Goal: Task Accomplishment & Management: Manage account settings

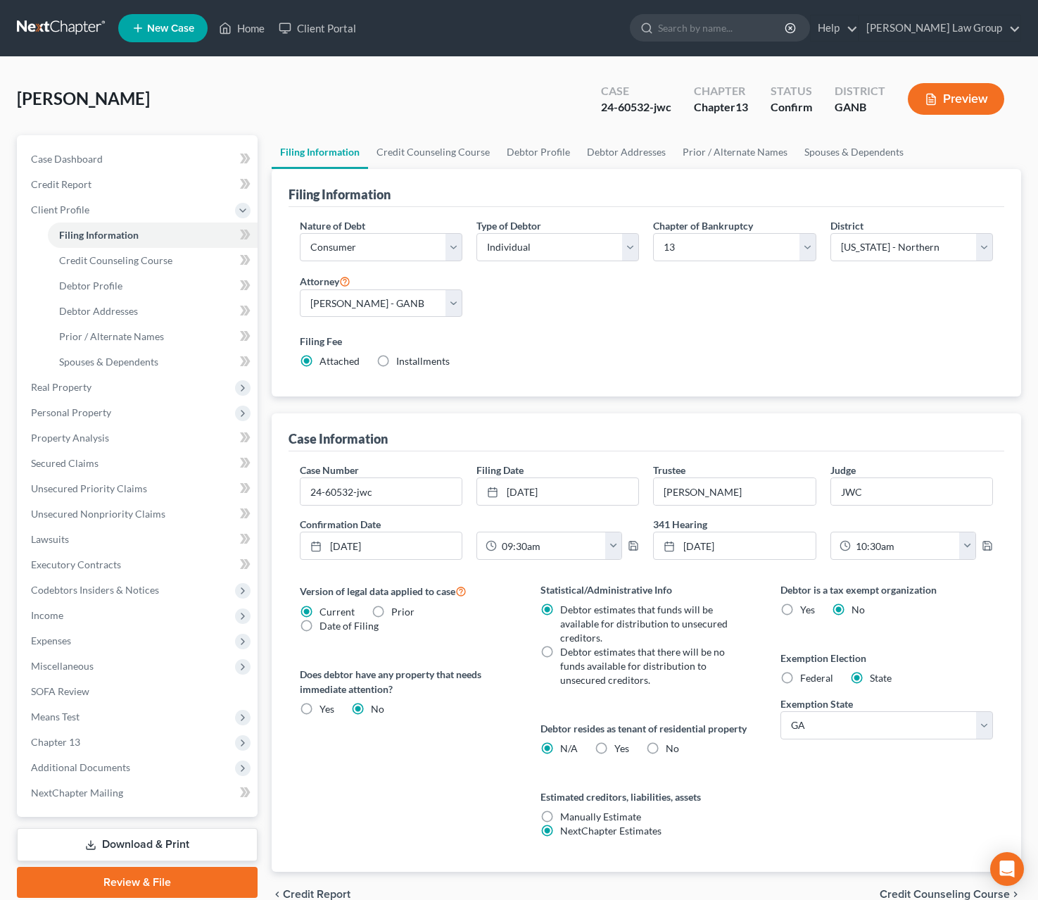
select select "1"
select select "0"
select select "3"
select select "19"
select select "0"
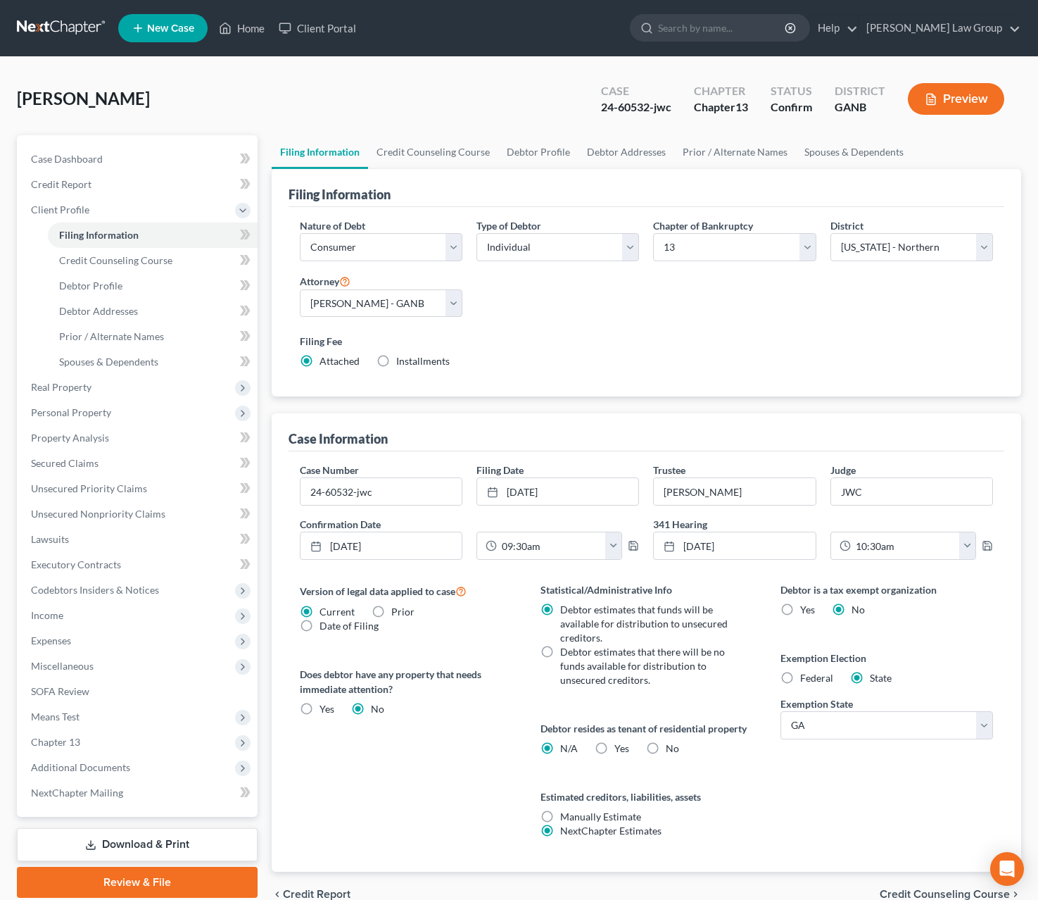
select select "10"
click at [783, 35] on input "search" at bounding box center [722, 28] width 129 height 26
type input "[PERSON_NAME]"
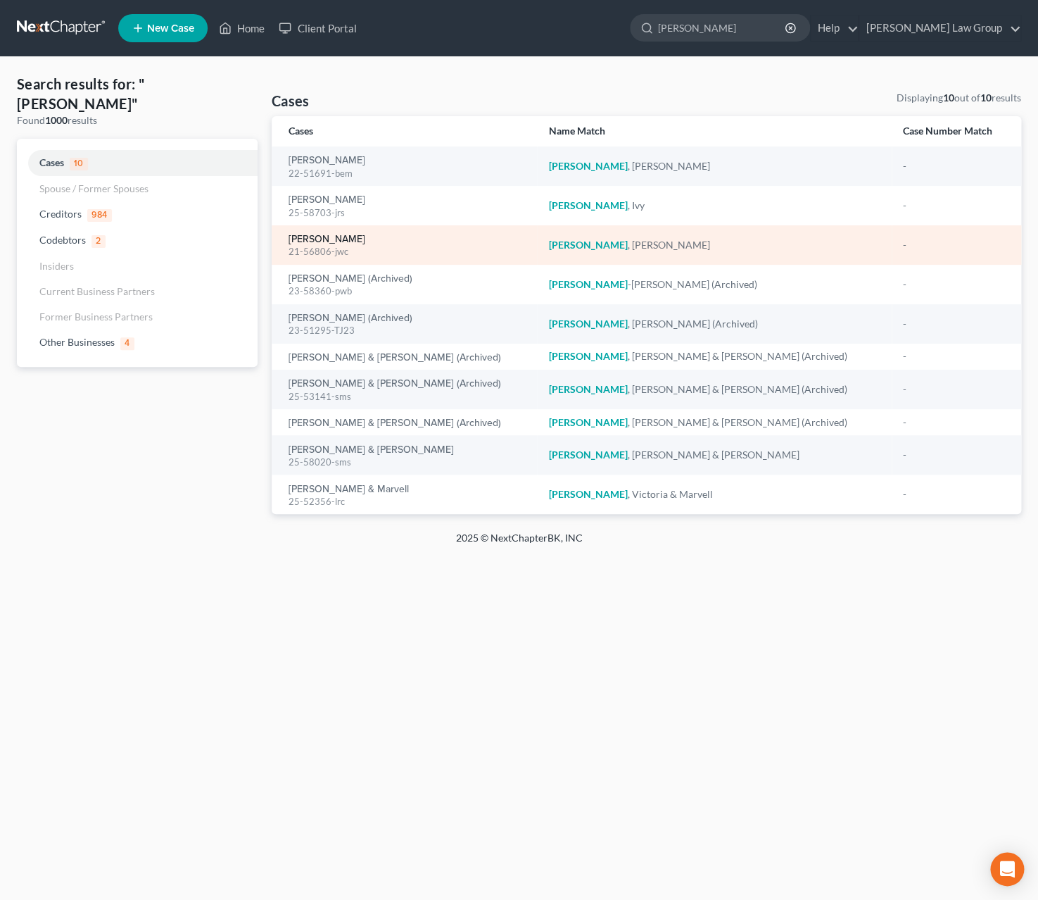
click at [318, 242] on link "[PERSON_NAME]" at bounding box center [327, 239] width 77 height 10
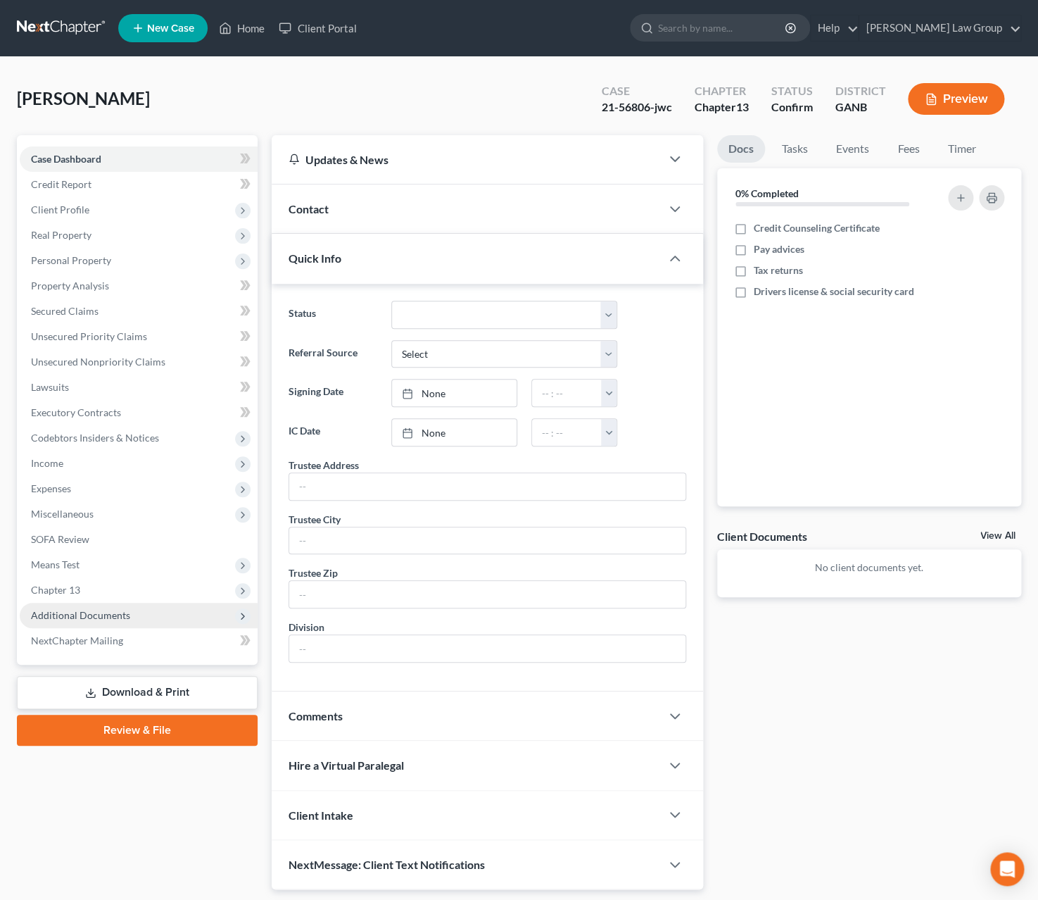
click at [130, 606] on span "Additional Documents" at bounding box center [139, 614] width 238 height 25
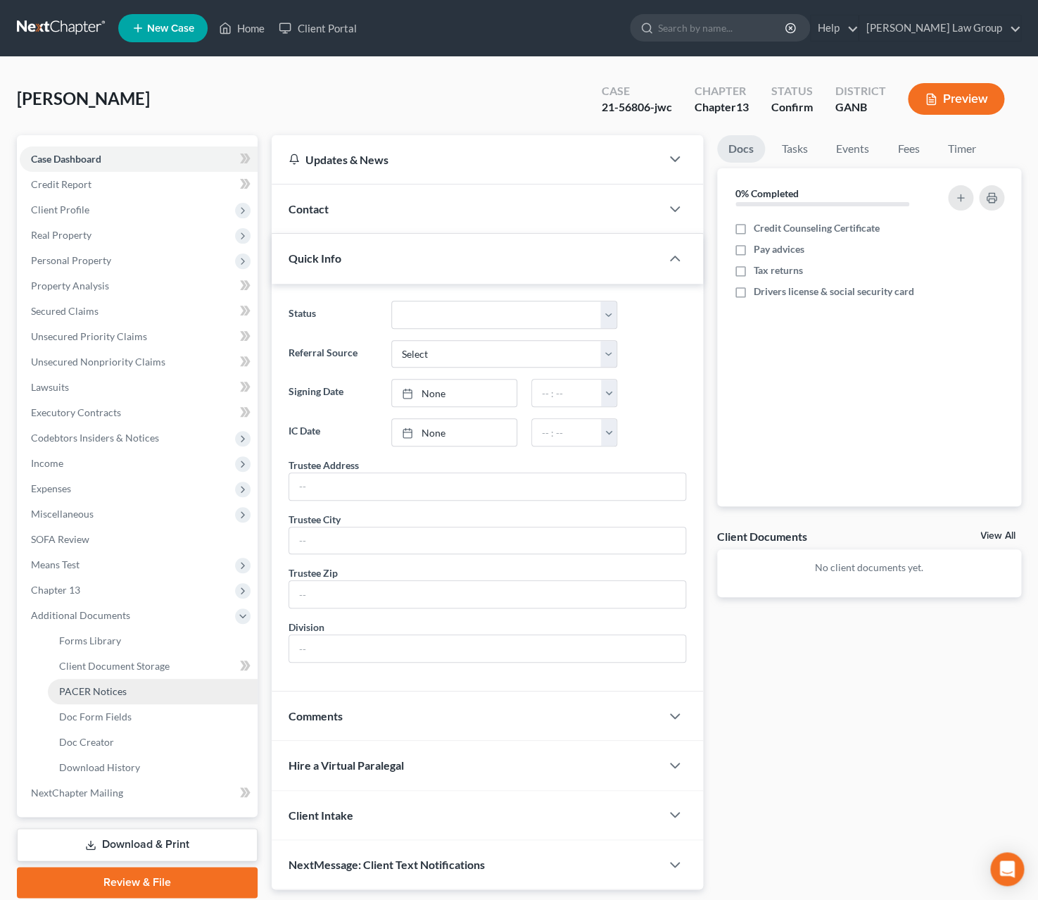
click at [149, 688] on link "PACER Notices" at bounding box center [153, 691] width 210 height 25
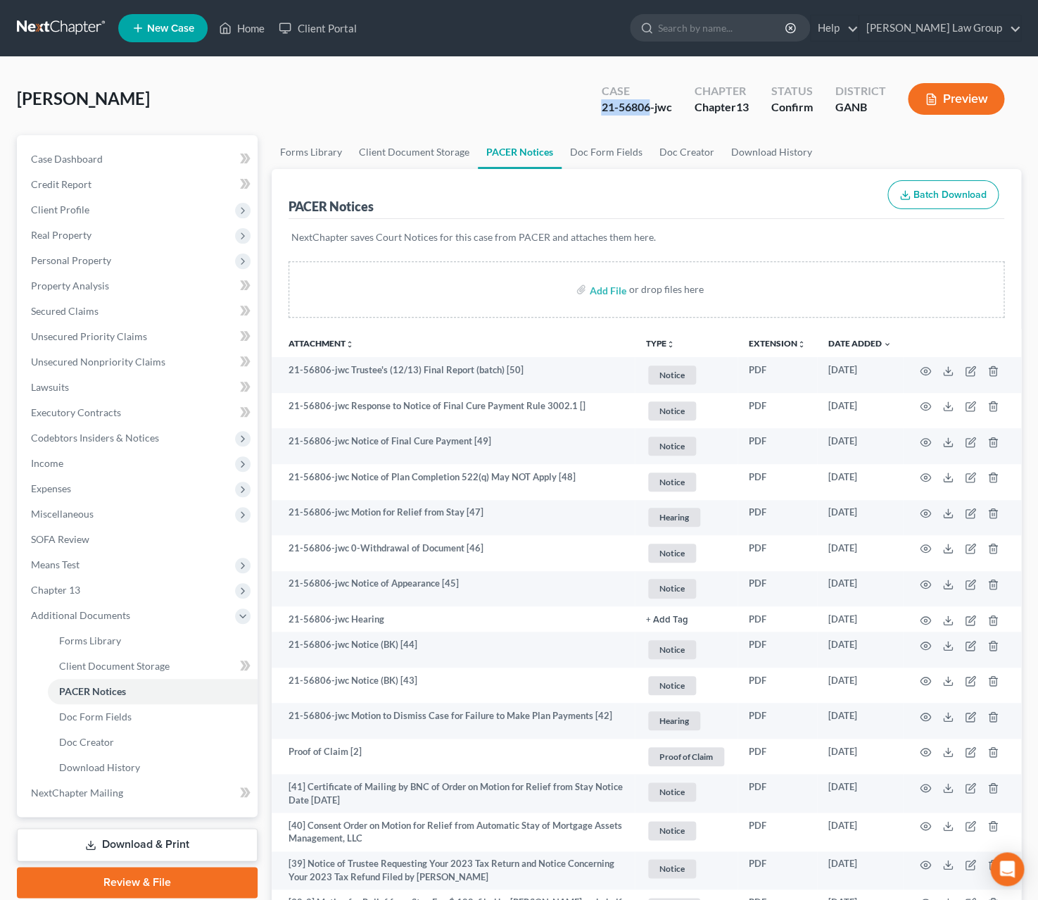
drag, startPoint x: 648, startPoint y: 111, endPoint x: 600, endPoint y: 112, distance: 47.9
click at [601, 112] on div "21-56806-jwc" at bounding box center [636, 107] width 70 height 16
copy div "21-56806"
click at [751, 35] on input "search" at bounding box center [722, 28] width 129 height 26
type input "[PERSON_NAME]"
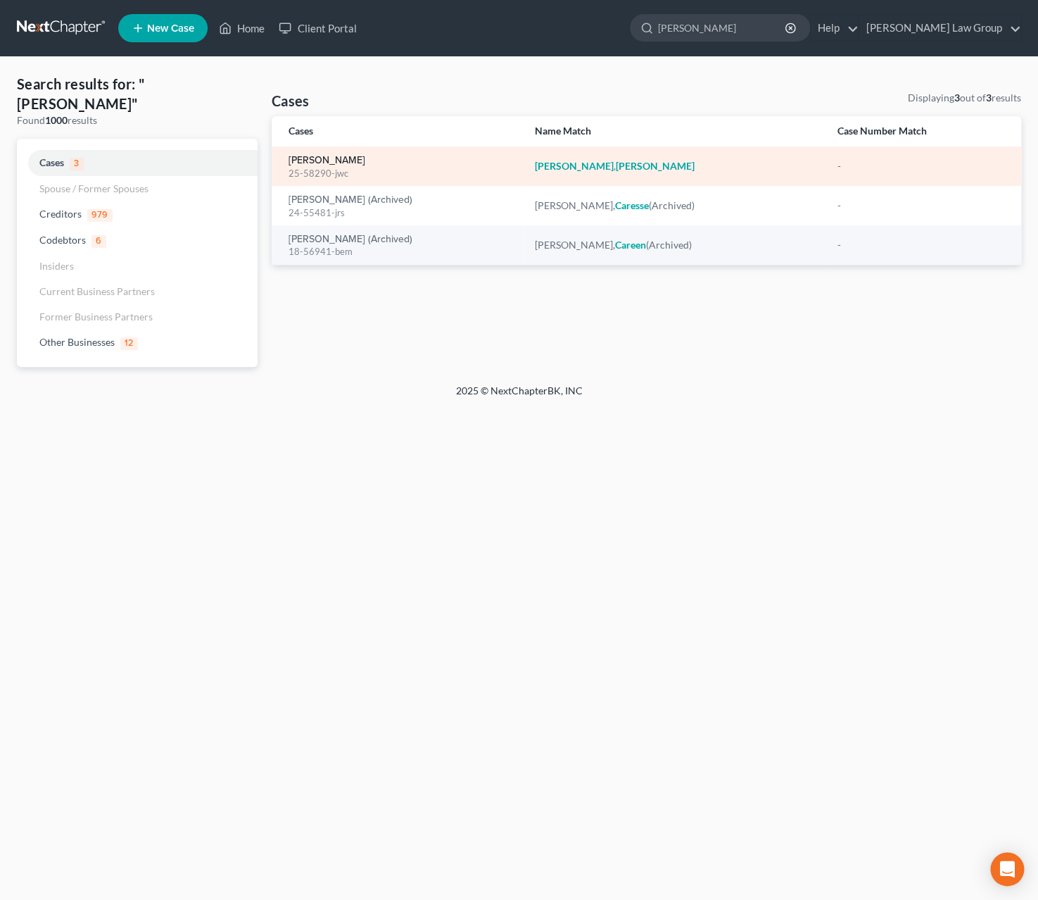
click at [337, 165] on link "[PERSON_NAME]" at bounding box center [327, 161] width 77 height 10
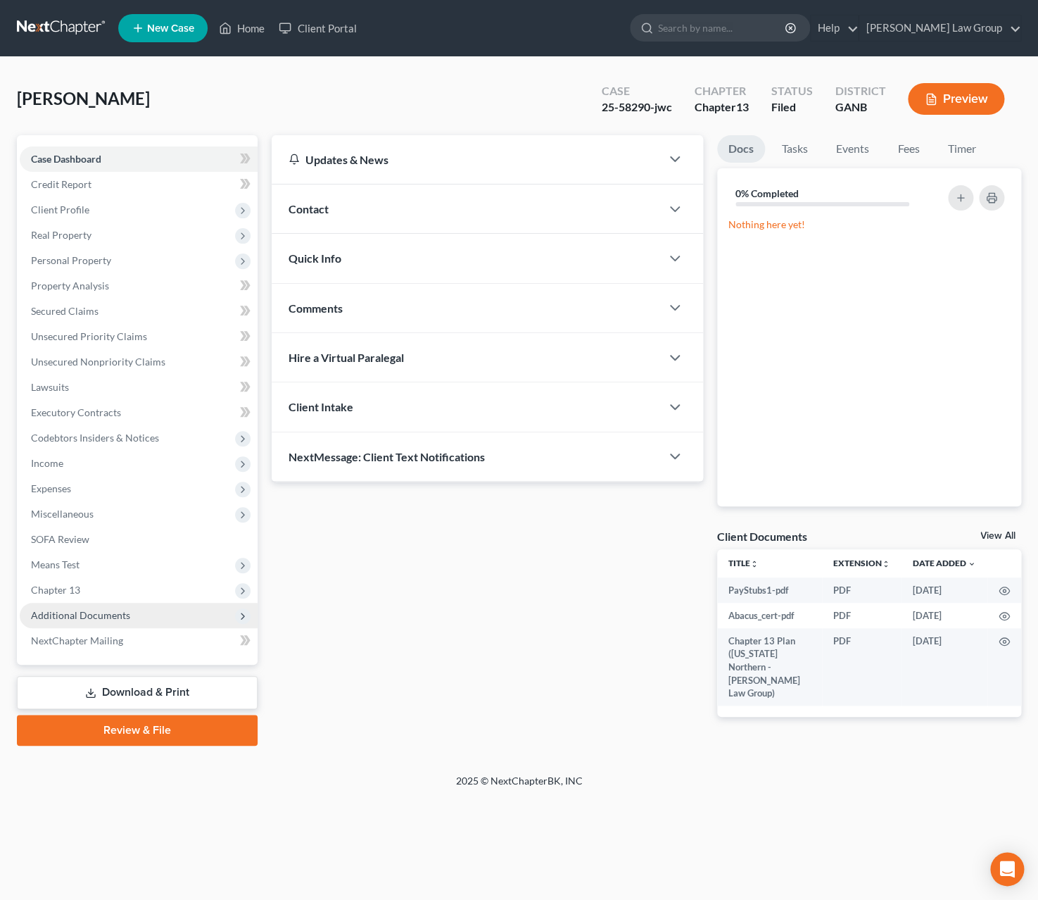
click at [130, 619] on span "Additional Documents" at bounding box center [139, 614] width 238 height 25
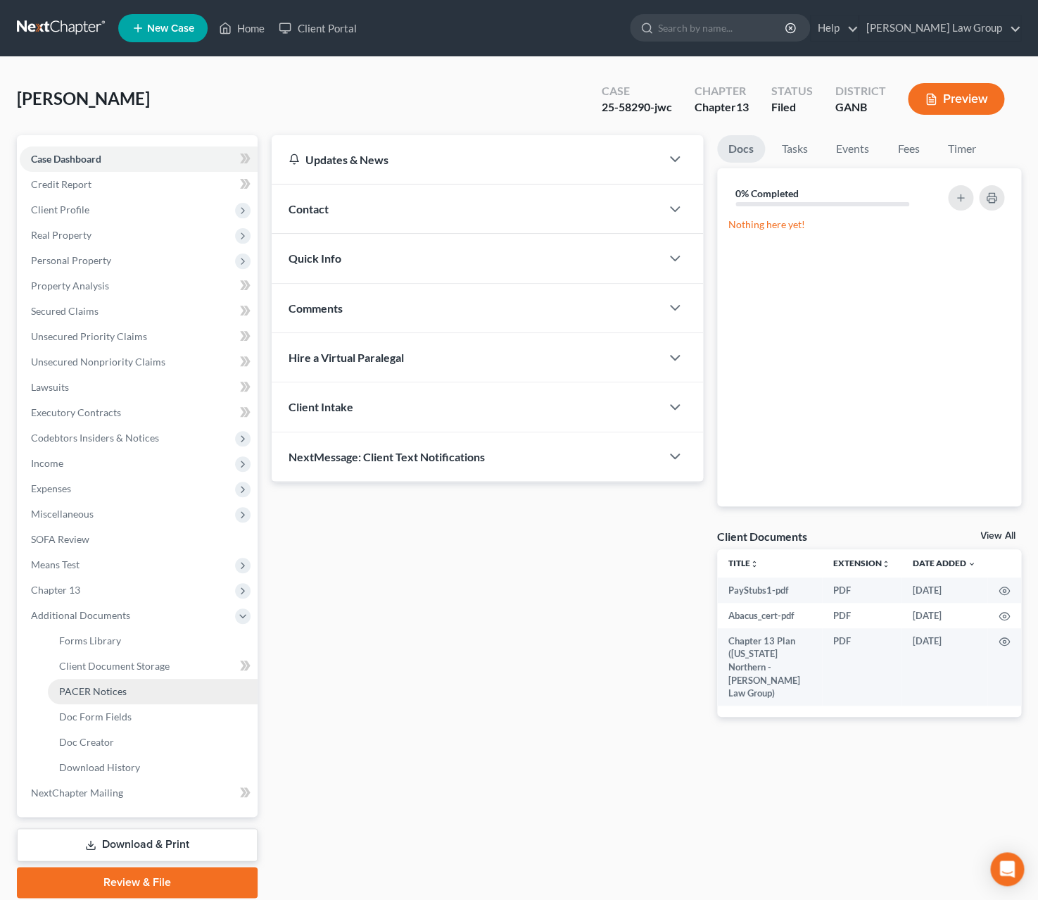
click at [133, 702] on link "PACER Notices" at bounding box center [153, 691] width 210 height 25
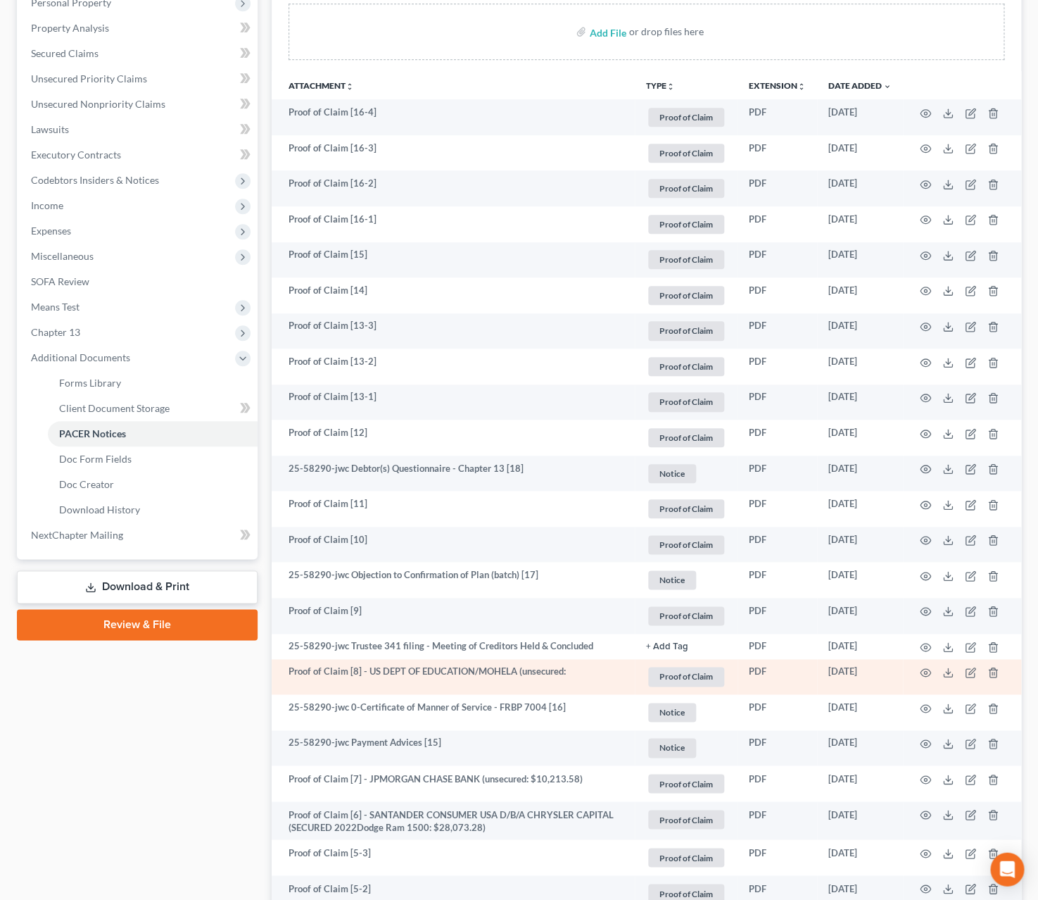
scroll to position [325, 0]
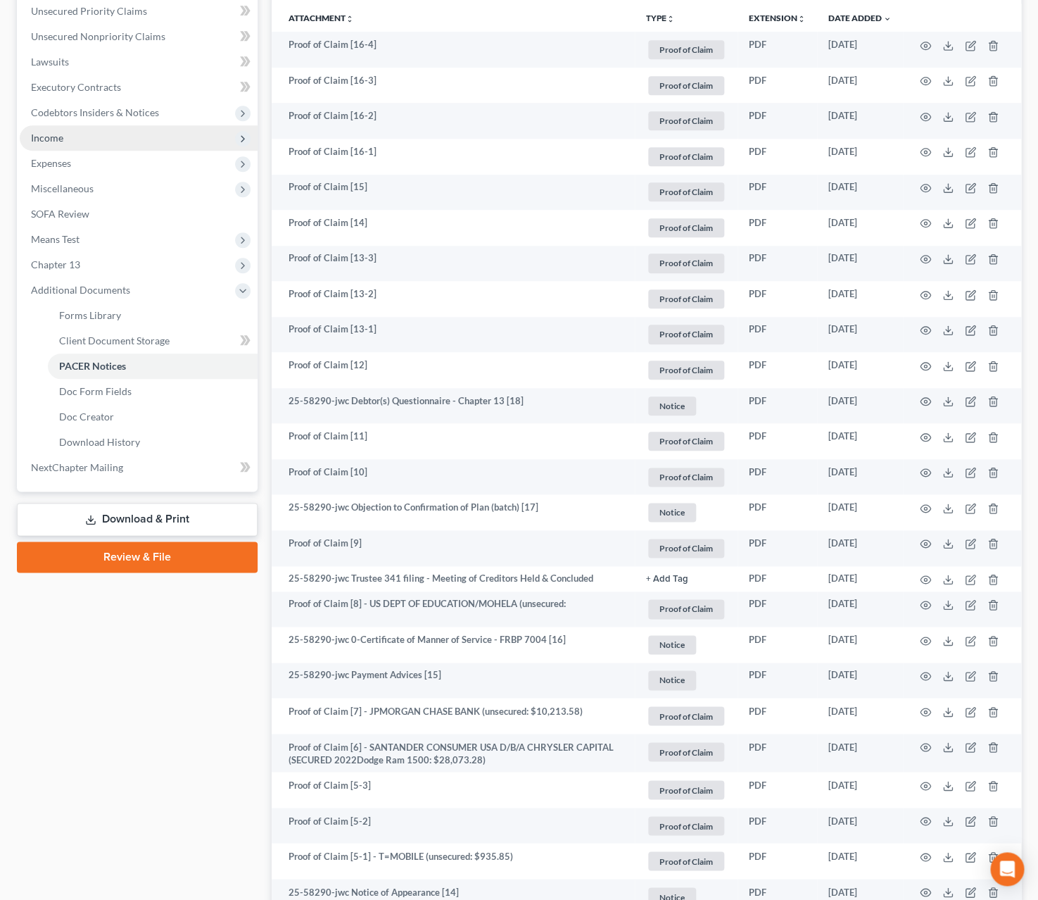
click at [86, 139] on span "Income" at bounding box center [139, 137] width 238 height 25
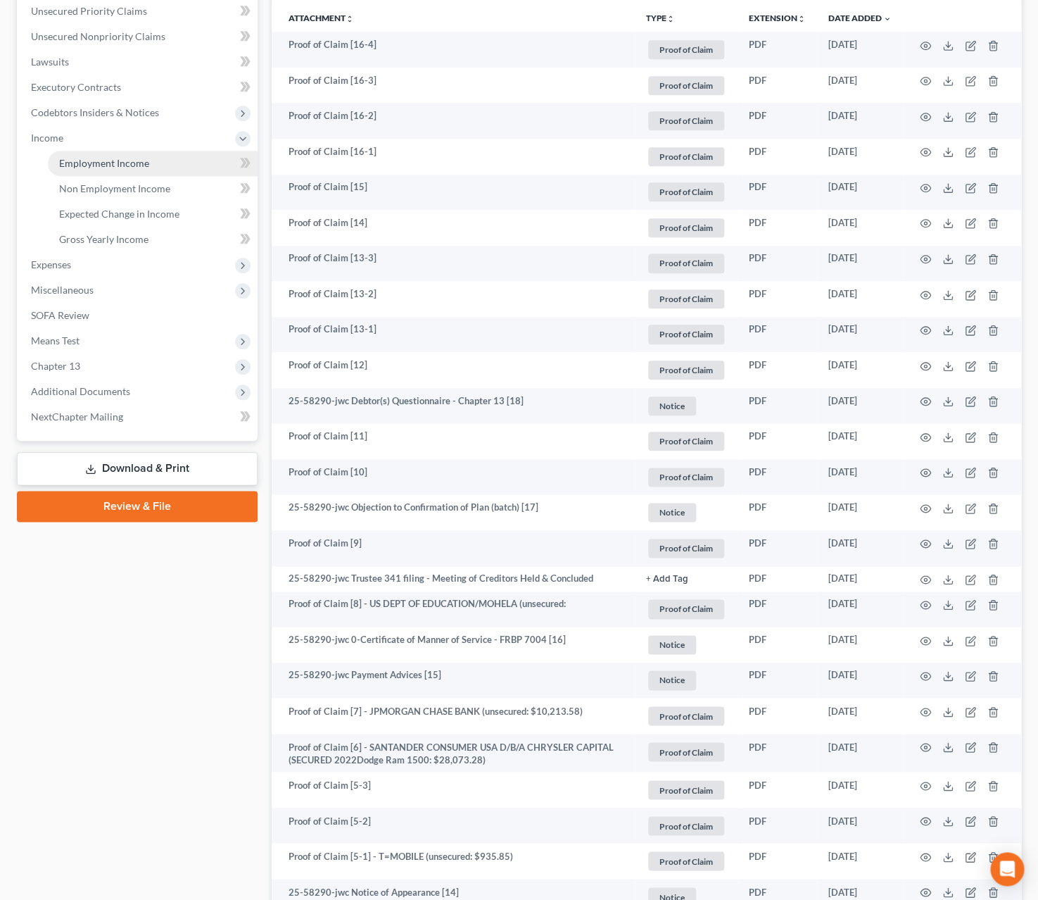
click at [107, 160] on span "Employment Income" at bounding box center [104, 163] width 90 height 12
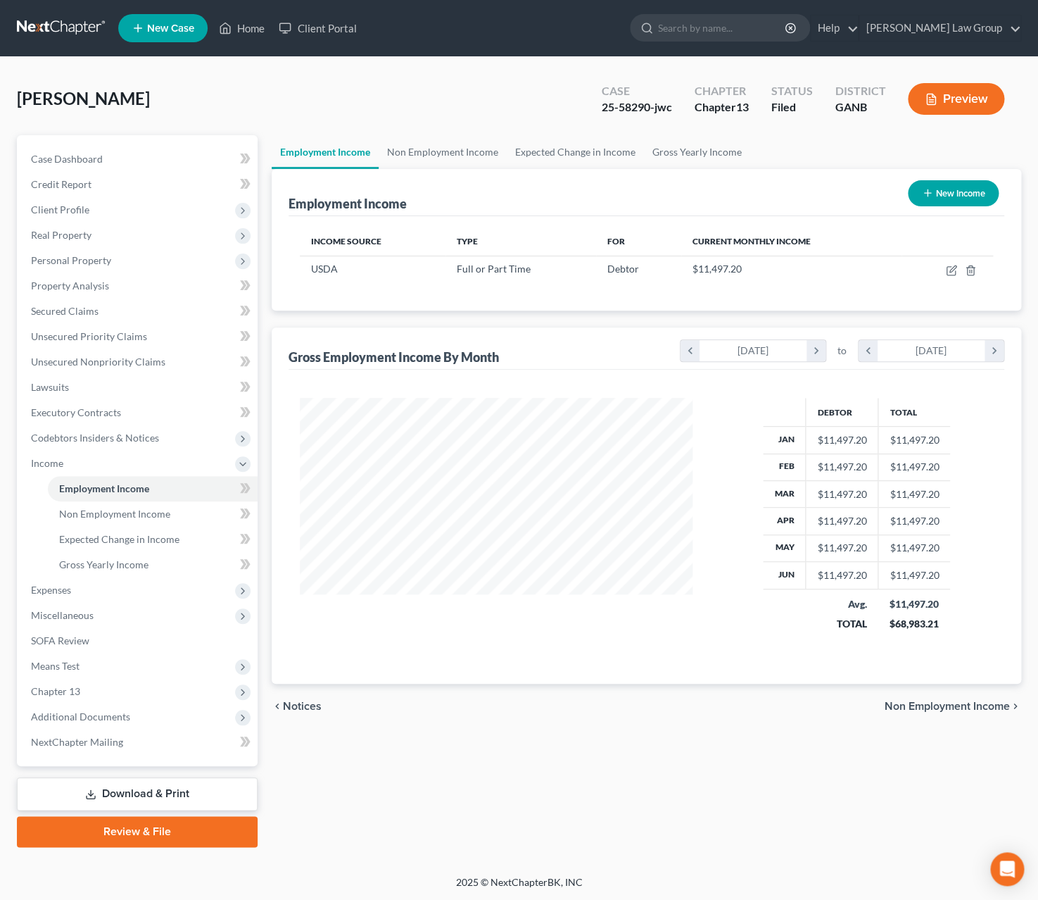
scroll to position [254, 421]
click at [952, 268] on icon "button" at bounding box center [951, 270] width 11 height 11
select select "0"
select select "8"
select select "2"
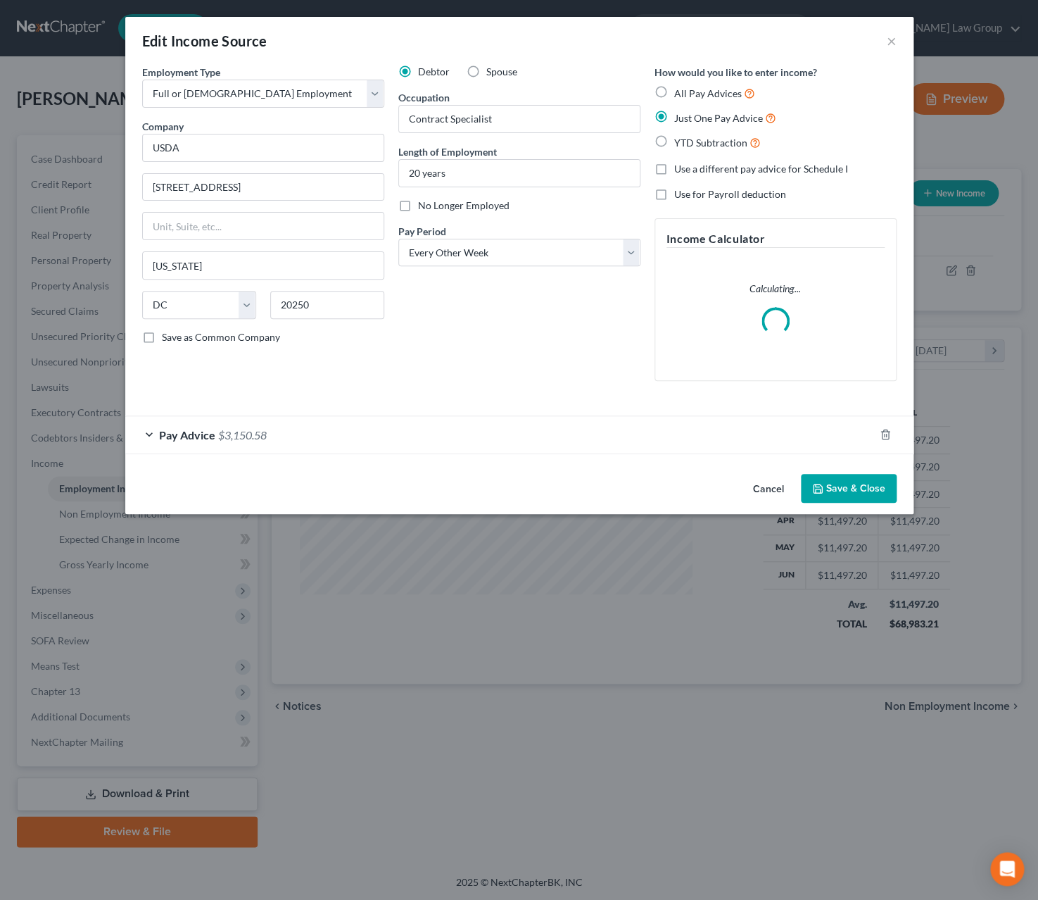
click at [884, 48] on div "Edit Income Source ×" at bounding box center [519, 41] width 788 height 48
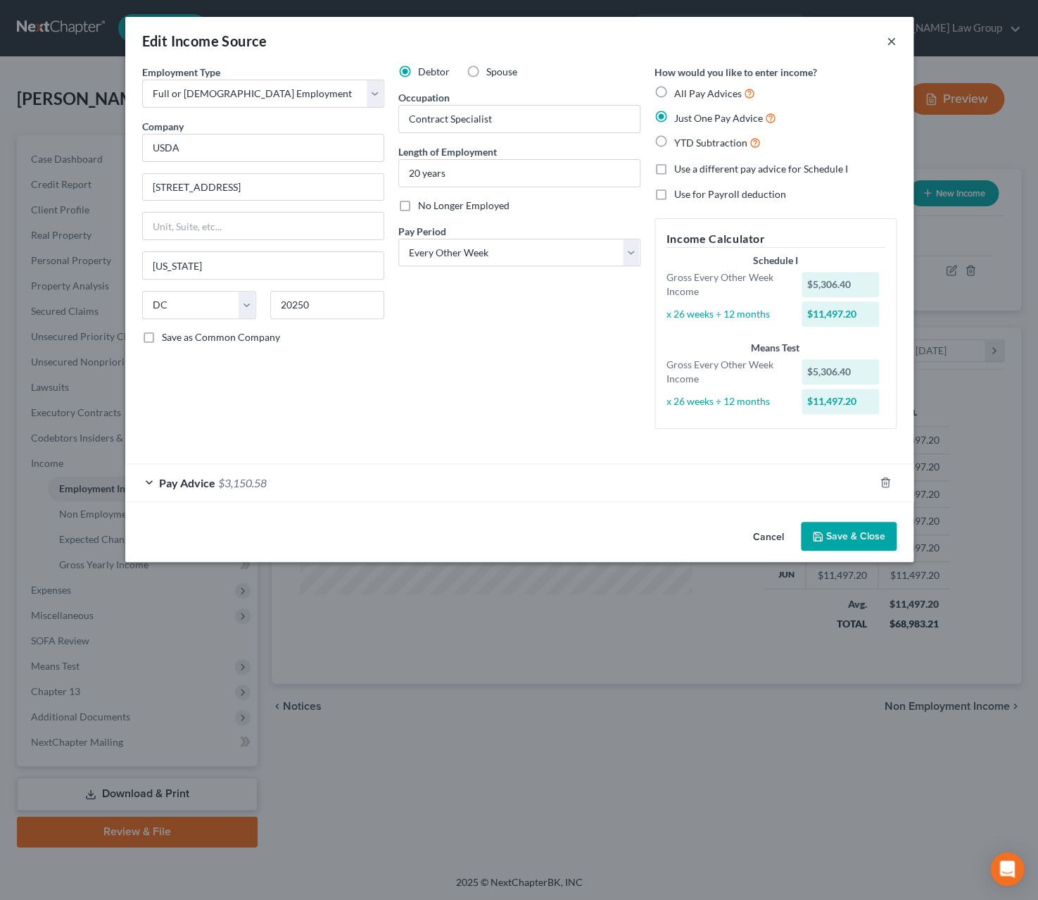
click at [893, 44] on button "×" at bounding box center [892, 40] width 10 height 17
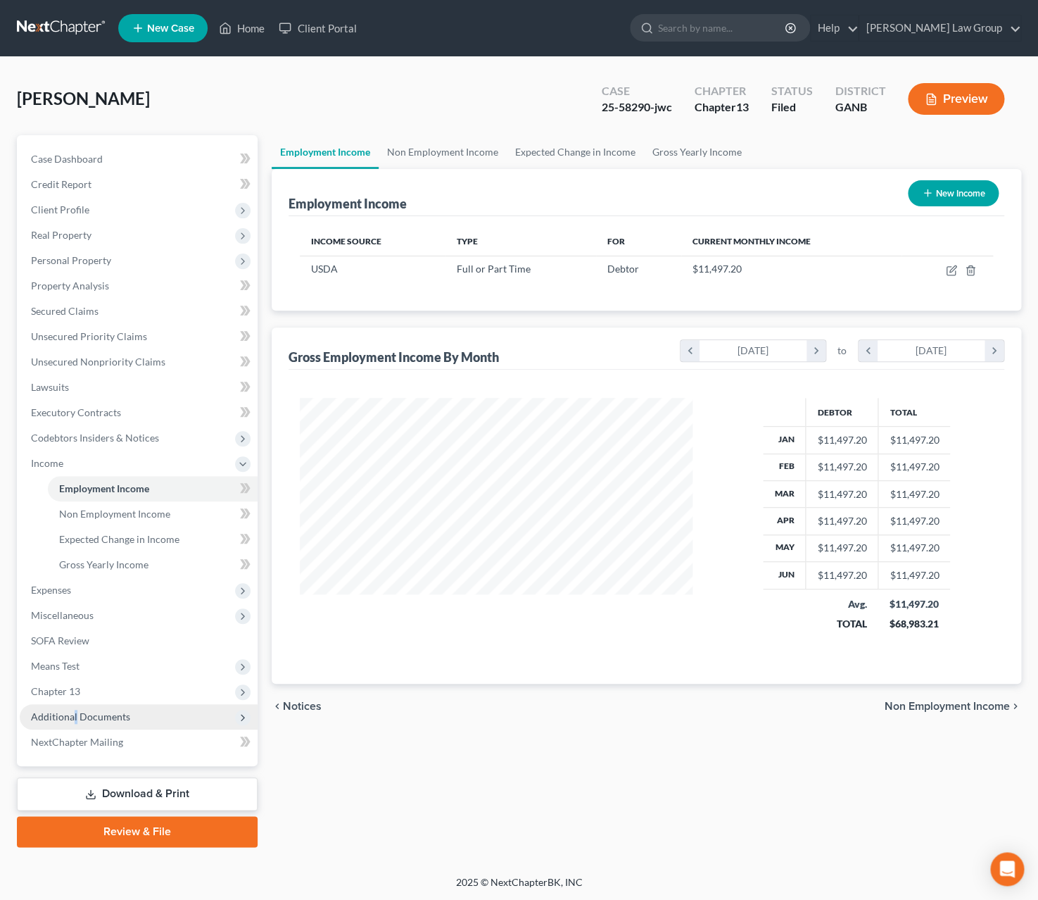
click at [75, 715] on span "Additional Documents" at bounding box center [80, 716] width 99 height 12
